Goal: Information Seeking & Learning: Learn about a topic

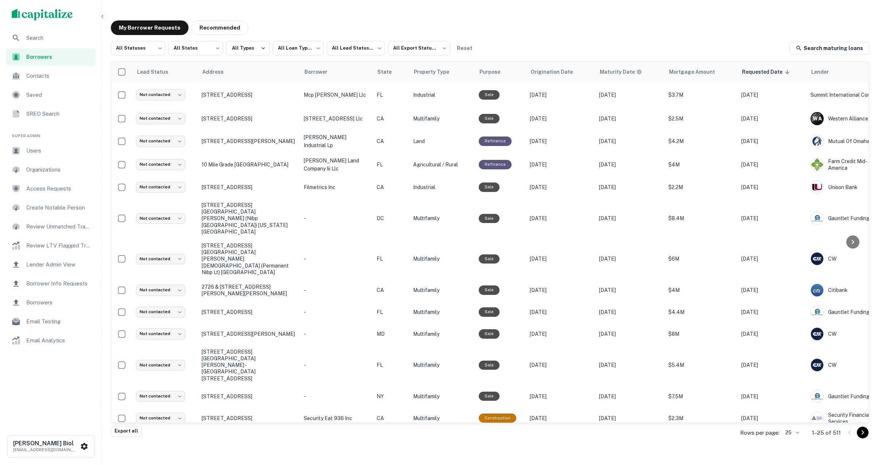
click at [42, 32] on div "Search" at bounding box center [51, 38] width 90 height 18
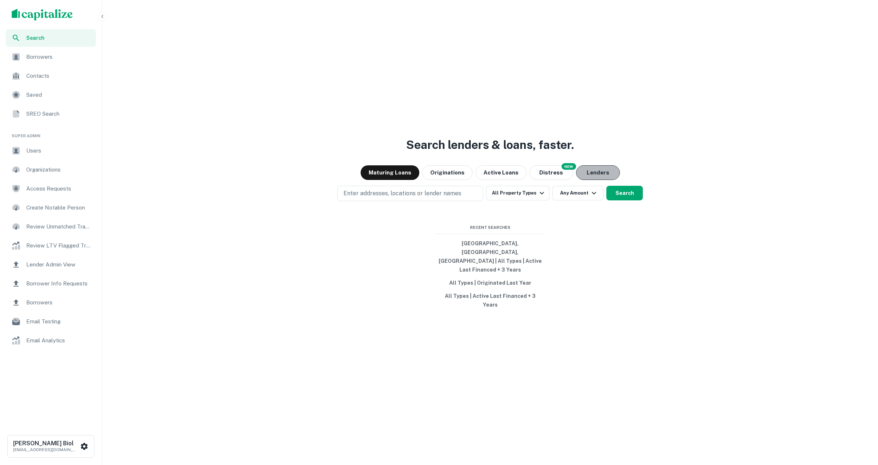
click at [586, 180] on button "Lenders" at bounding box center [598, 172] width 44 height 15
click at [637, 200] on button "Search" at bounding box center [624, 193] width 36 height 15
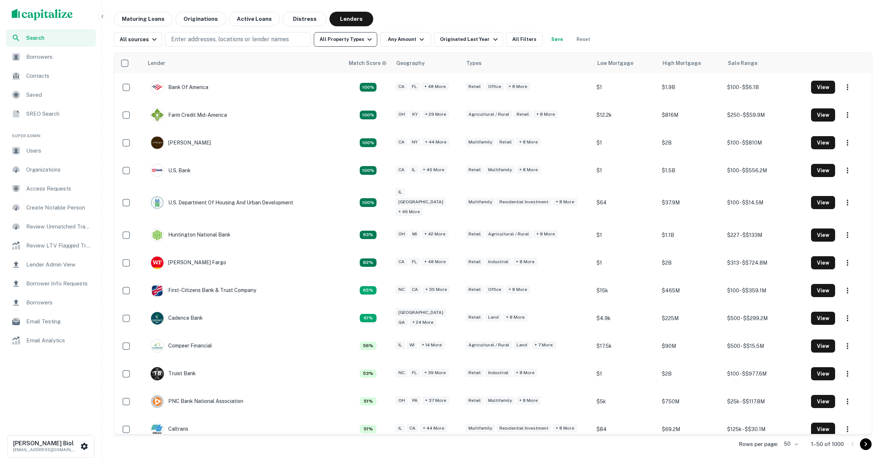
click at [361, 44] on button "All Property Types" at bounding box center [345, 39] width 63 height 15
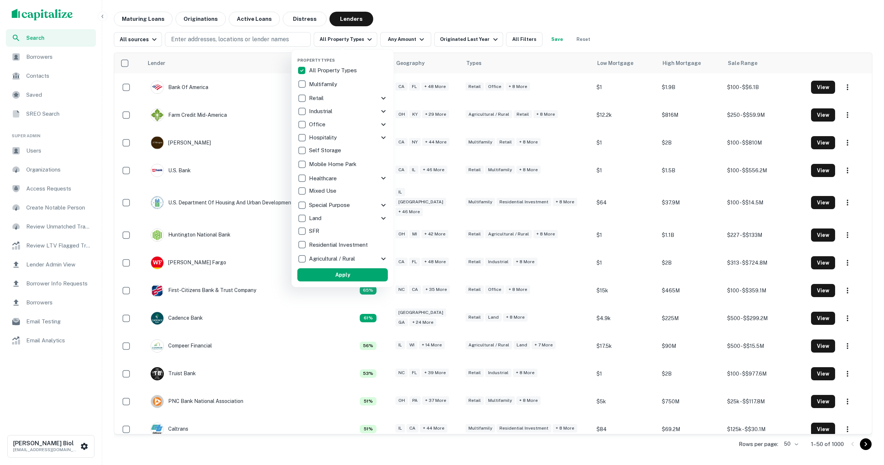
click at [550, 13] on div at bounding box center [442, 232] width 884 height 465
